Goal: Book appointment/travel/reservation

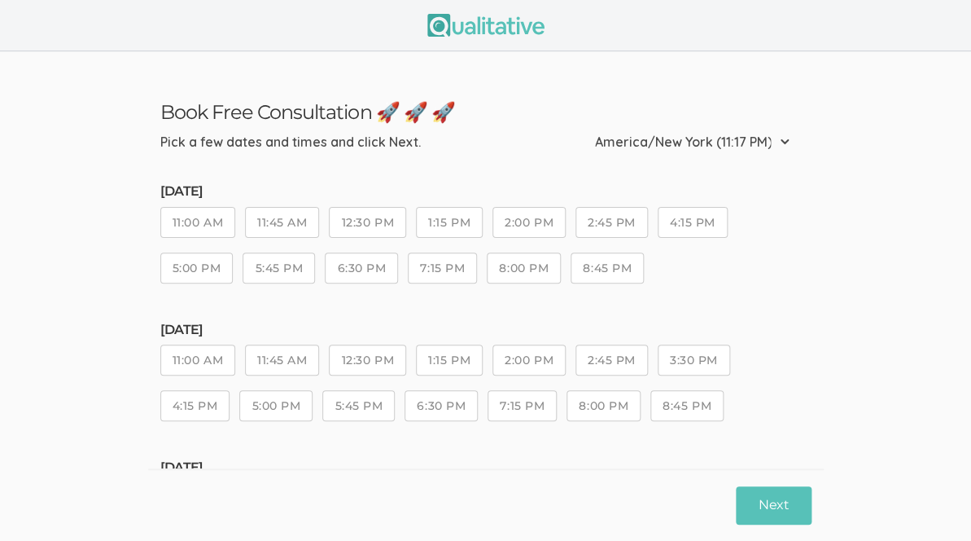
click at [536, 226] on button "2:00 PM" at bounding box center [528, 222] width 73 height 31
click at [768, 501] on button "Next" at bounding box center [773, 505] width 75 height 38
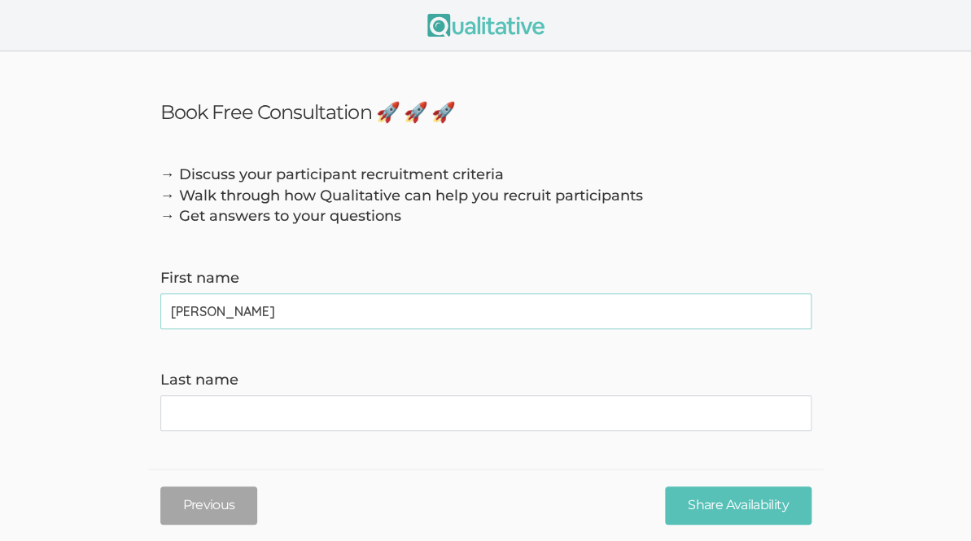
type name "[PERSON_NAME]"
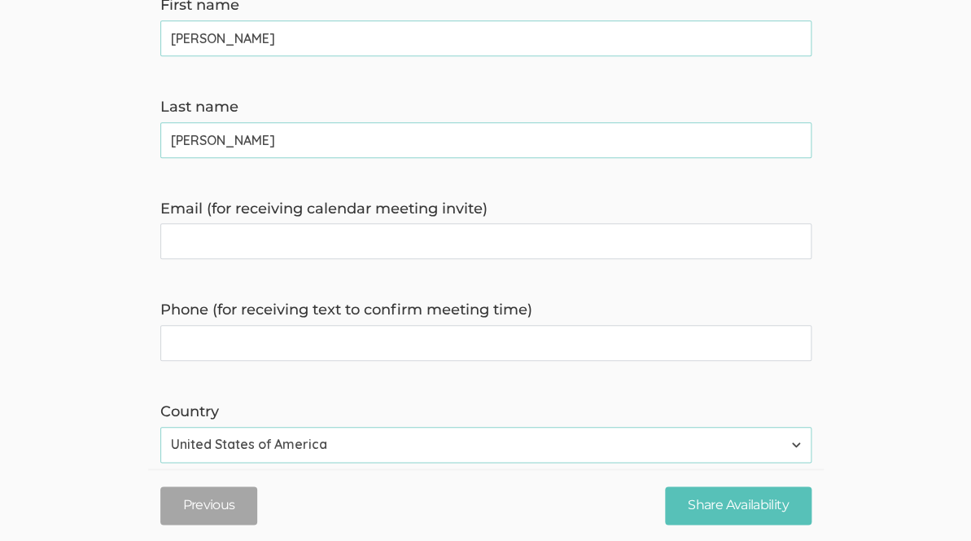
scroll to position [274, 0]
type name "[PERSON_NAME]"
click at [496, 240] on invite\) "Email (for receiving calendar meeting invite)" at bounding box center [485, 240] width 651 height 36
type invite\) "[EMAIL_ADDRESS][DOMAIN_NAME]"
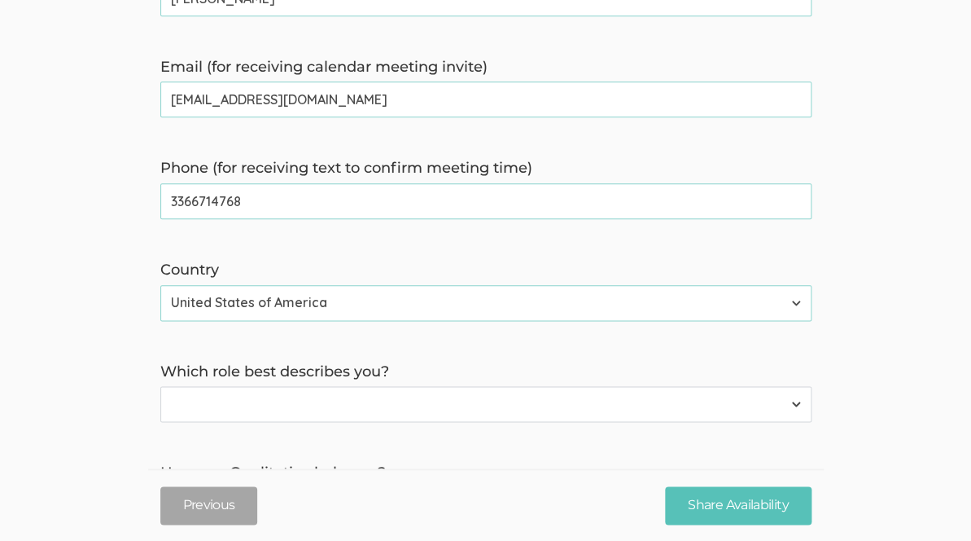
scroll to position [428, 0]
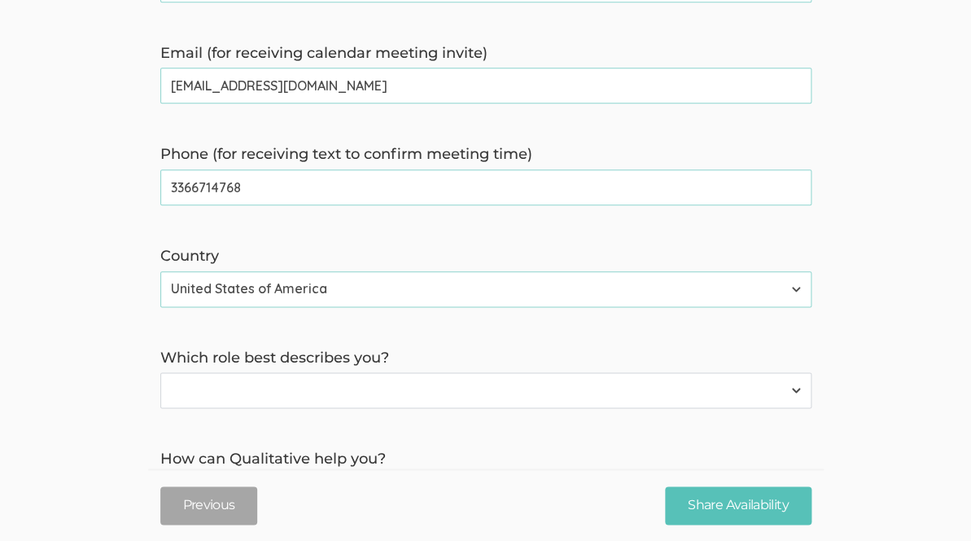
type time\) "3366714768"
select select "1"
click at [100, 393] on form "→ Discuss your participant recruitment criteria → Walk through how Qualitative …" at bounding box center [485, 210] width 971 height 948
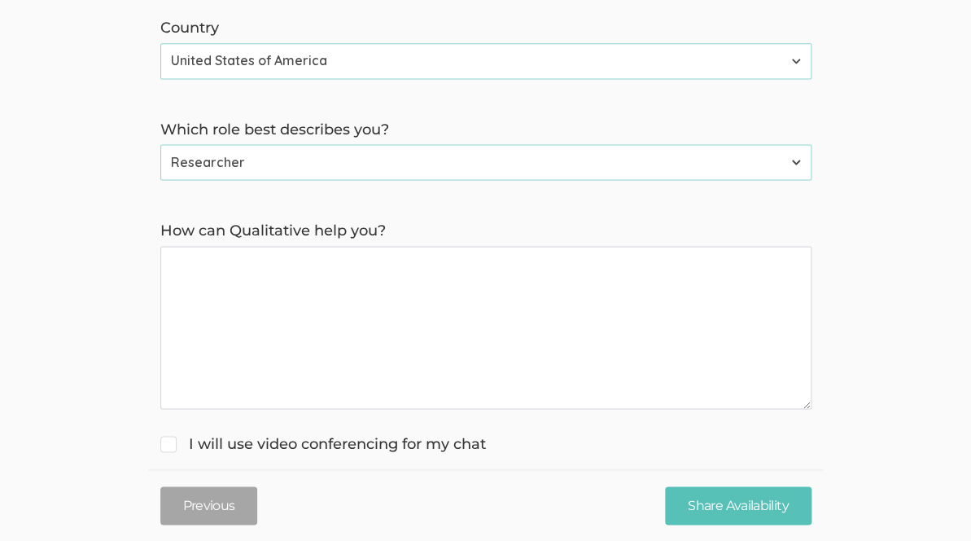
scroll to position [661, 0]
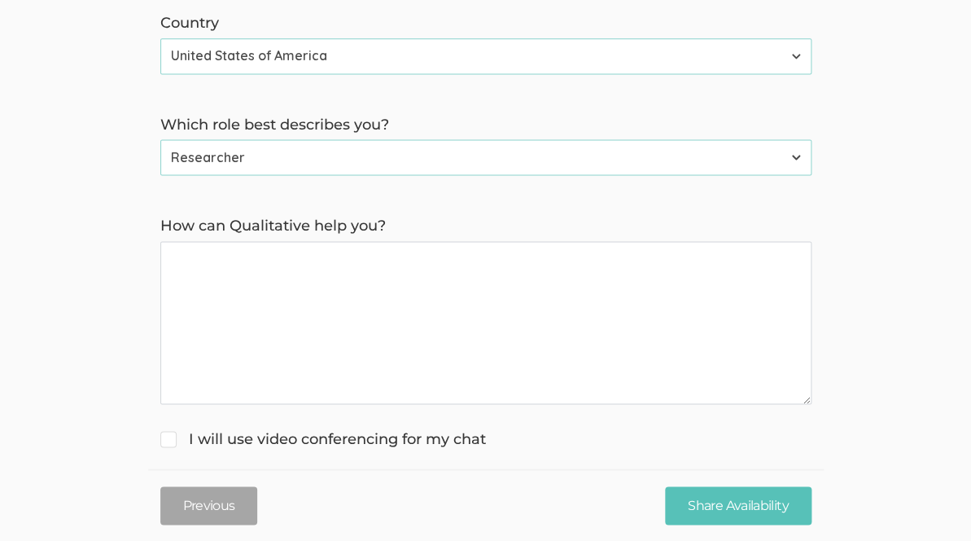
click at [269, 313] on you\? "How can Qualitative help you?" at bounding box center [485, 322] width 651 height 163
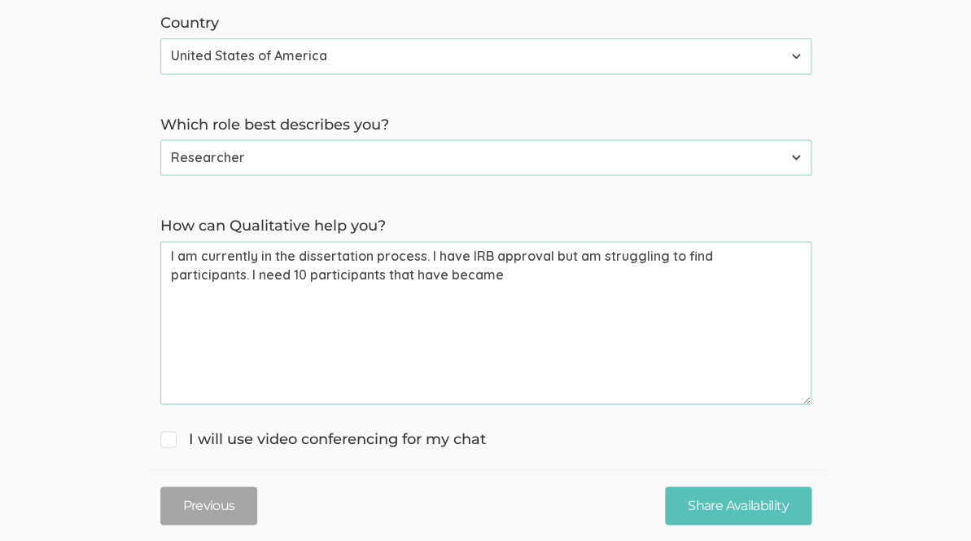
click at [269, 313] on you\? "I am currently in the dissertation process. I have IRB approval but am struggli…" at bounding box center [485, 322] width 651 height 163
type you\? "I am currently in the dissertation process. I have IRB approval but am struggli…"
click at [169, 441] on input "I will use video conferencing for my chat" at bounding box center [165, 436] width 11 height 11
checkbox input "true"
click at [767, 275] on you\? "I am currently in the dissertation process. I have IRB approval but am struggli…" at bounding box center [485, 322] width 651 height 163
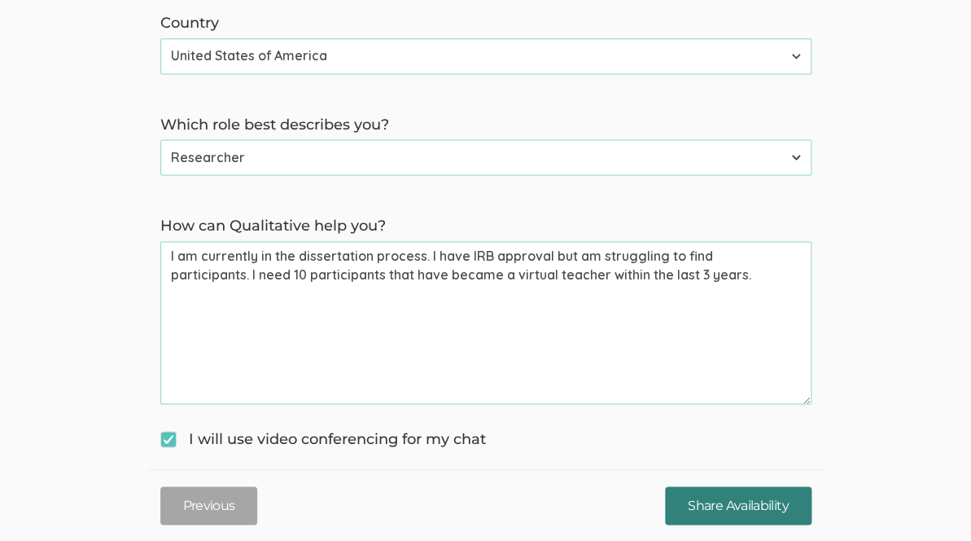
click at [727, 506] on input "Share Availability" at bounding box center [738, 505] width 146 height 38
